Goal: Task Accomplishment & Management: Manage account settings

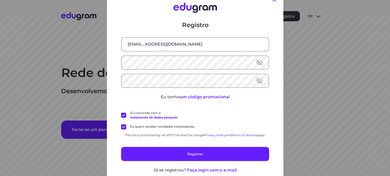
click at [272, 0] on icon at bounding box center [274, 0] width 4 height 4
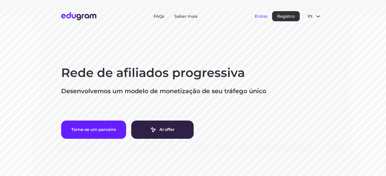
click at [261, 15] on button "Entrar" at bounding box center [261, 16] width 13 height 5
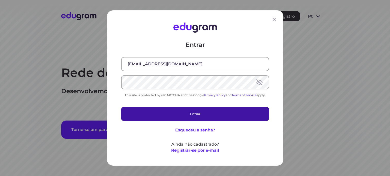
click at [200, 111] on button "Entrar" at bounding box center [195, 114] width 148 height 14
